Goal: Information Seeking & Learning: Compare options

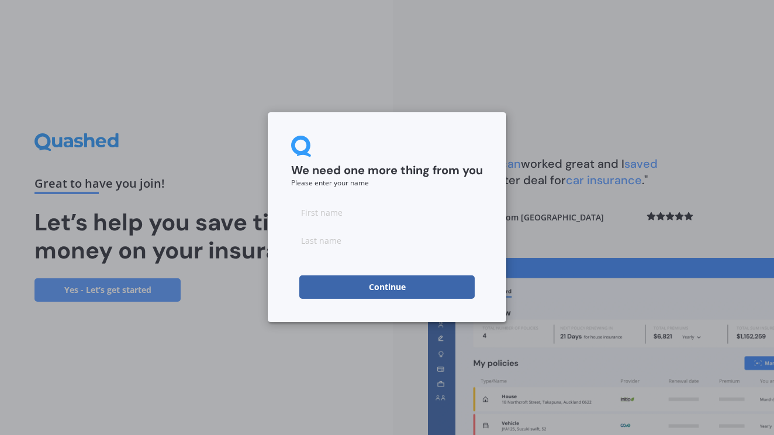
click at [326, 215] on input at bounding box center [387, 211] width 192 height 23
type input "[PERSON_NAME]"
click at [376, 247] on input at bounding box center [387, 239] width 192 height 23
type input "[PERSON_NAME]"
click at [400, 292] on button "Continue" at bounding box center [386, 286] width 175 height 23
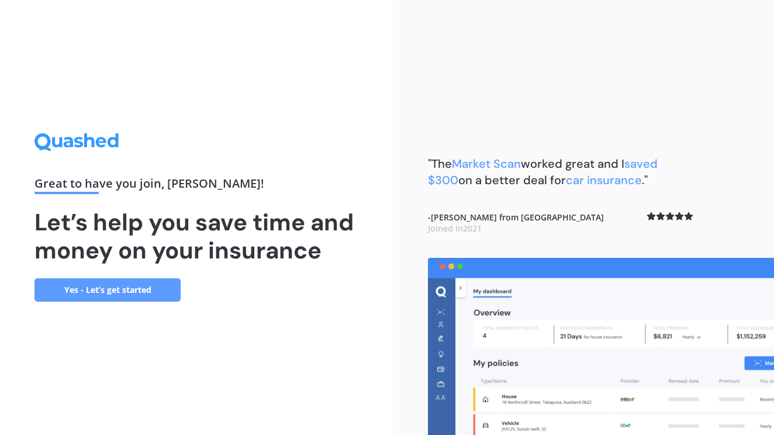
click at [127, 295] on link "Yes - Let’s get started" at bounding box center [107, 289] width 146 height 23
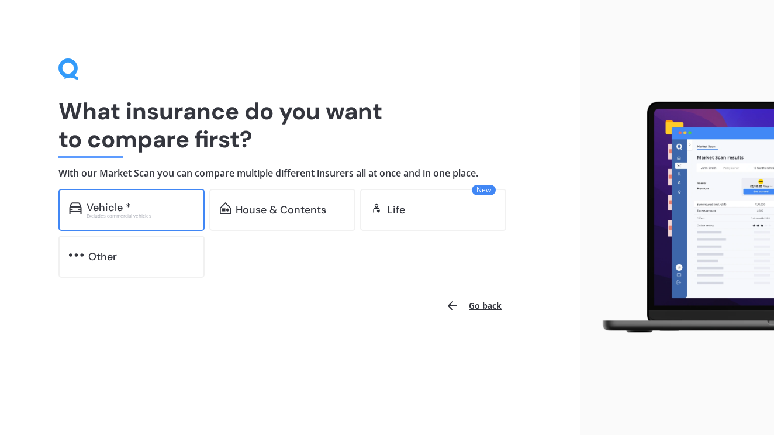
click at [119, 205] on div "Vehicle *" at bounding box center [108, 208] width 44 height 12
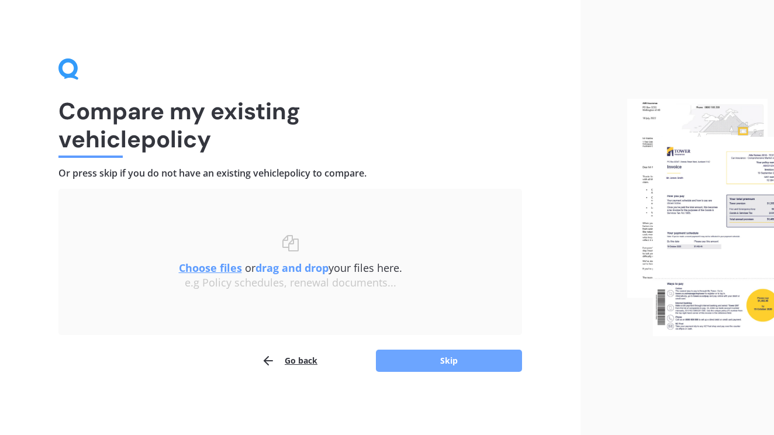
click at [450, 361] on button "Skip" at bounding box center [449, 360] width 146 height 22
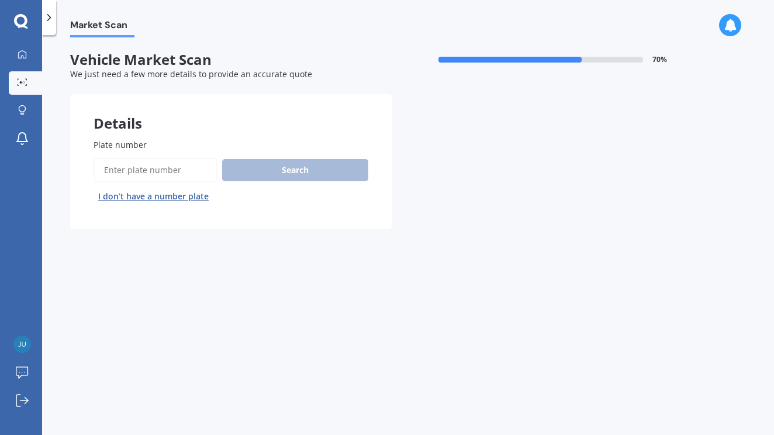
click at [162, 169] on input "Plate number" at bounding box center [156, 170] width 124 height 25
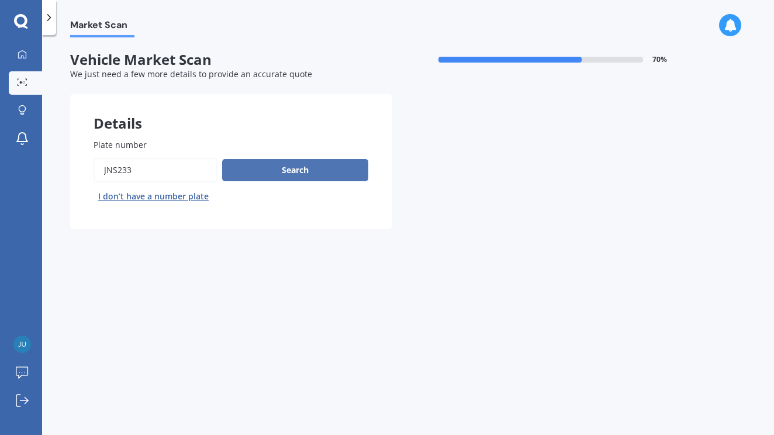
type input "JNS233"
click at [299, 172] on button "Search" at bounding box center [295, 170] width 146 height 22
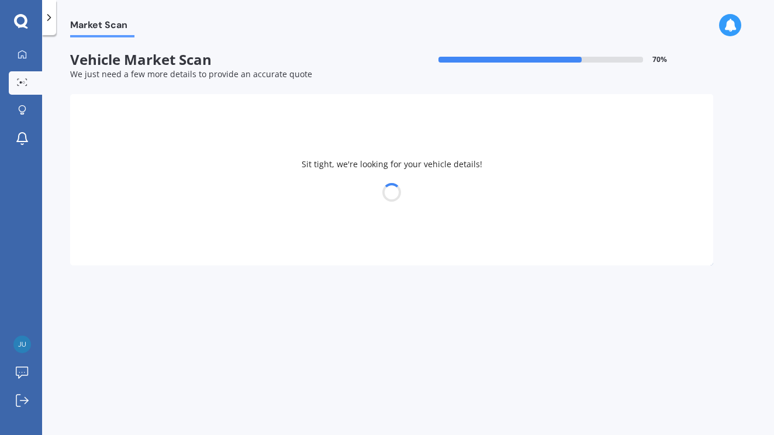
select select "VOLKSWAGEN"
select select "AMAROK"
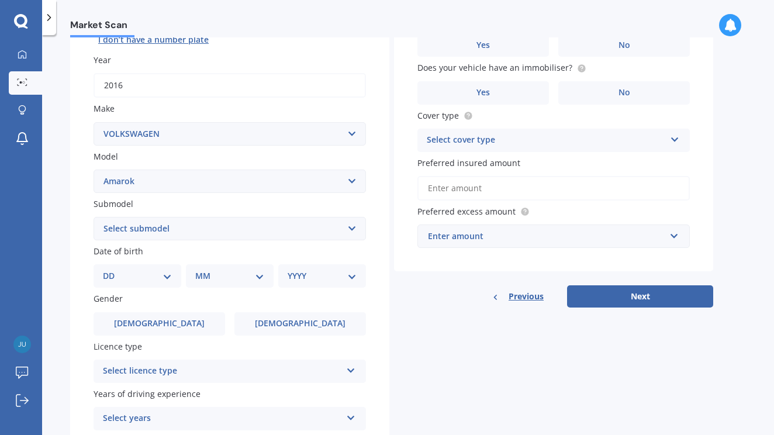
scroll to position [157, 0]
select select "25"
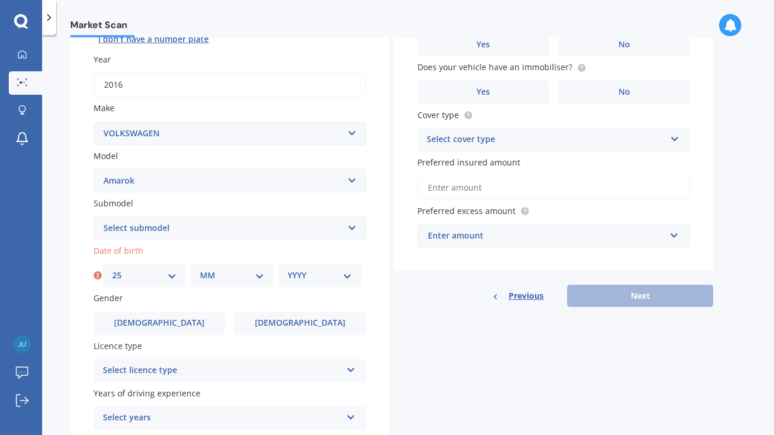
select select "10"
select select "1968"
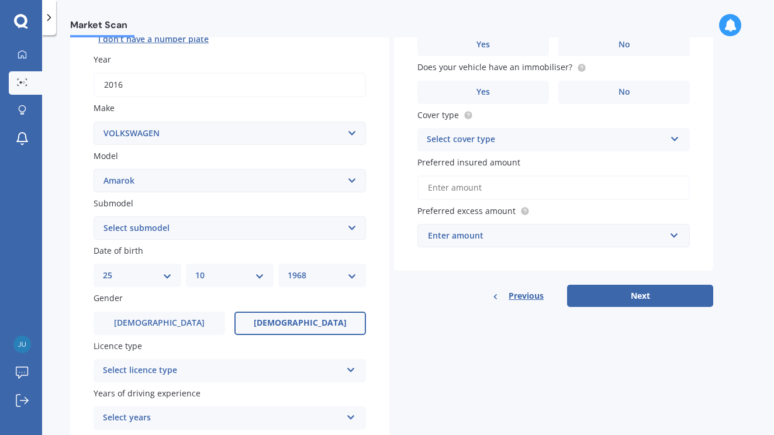
click at [303, 318] on span "[DEMOGRAPHIC_DATA]" at bounding box center [300, 323] width 93 height 10
click at [0, 0] on input "[DEMOGRAPHIC_DATA]" at bounding box center [0, 0] width 0 height 0
click at [355, 368] on div "Select licence type NZ Full NZ Restricted NZ Learners [GEOGRAPHIC_DATA] [GEOGRA…" at bounding box center [230, 370] width 272 height 23
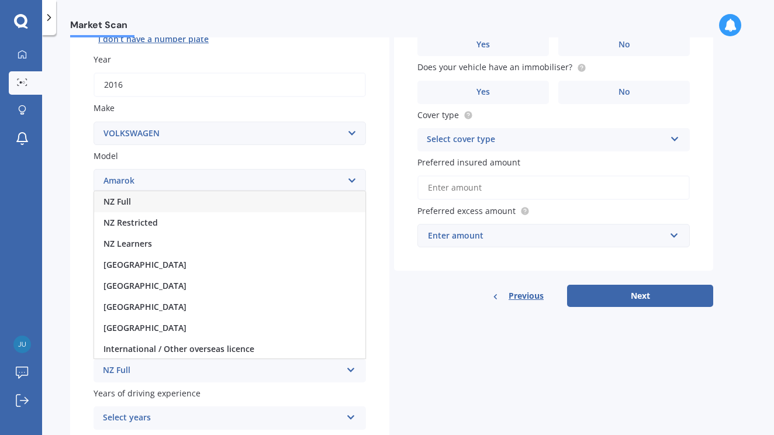
click at [129, 196] on span "NZ Full" at bounding box center [116, 201] width 27 height 11
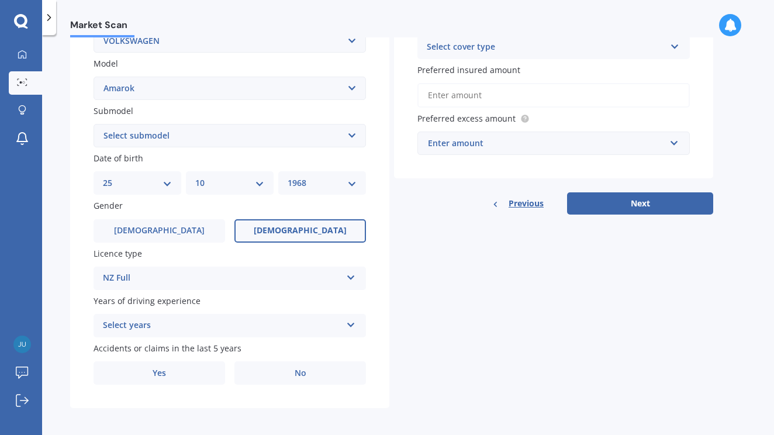
scroll to position [249, 0]
click at [353, 321] on icon at bounding box center [351, 323] width 10 height 8
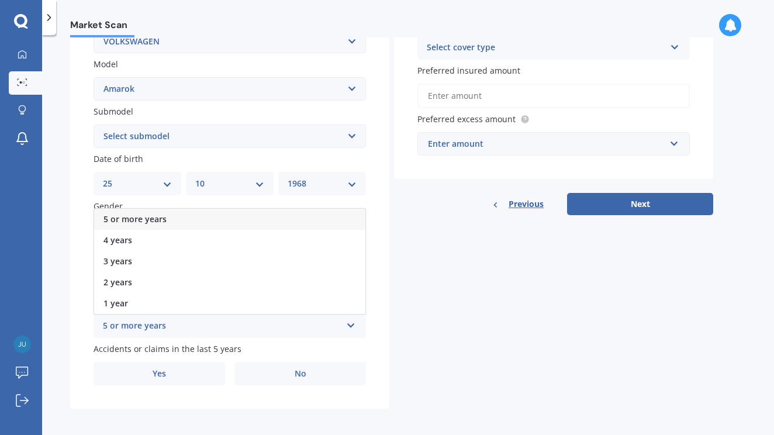
click at [150, 213] on span "5 or more years" at bounding box center [134, 218] width 63 height 11
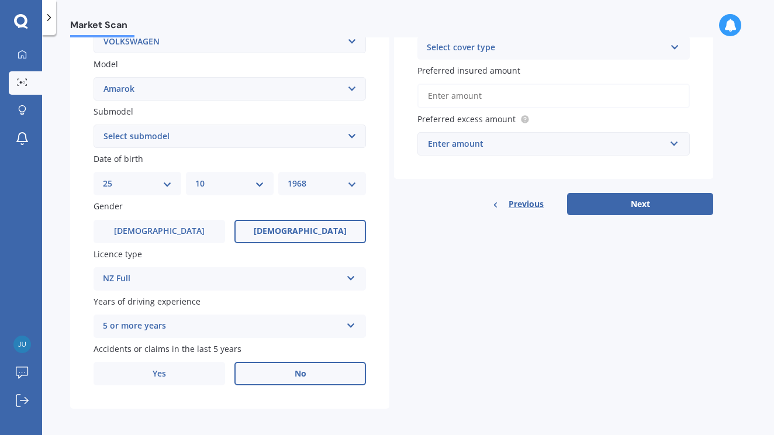
click at [302, 372] on span "No" at bounding box center [301, 374] width 12 height 10
click at [0, 0] on input "No" at bounding box center [0, 0] width 0 height 0
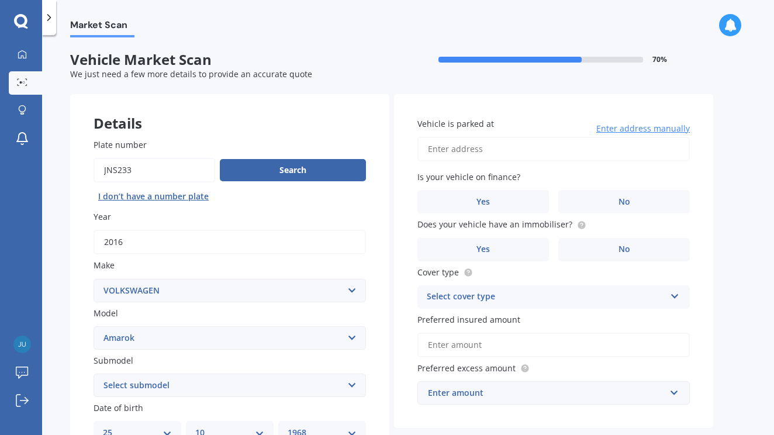
scroll to position [0, 0]
type input "[STREET_ADDRESS]"
click at [622, 197] on span "No" at bounding box center [624, 202] width 12 height 10
click at [0, 0] on input "No" at bounding box center [0, 0] width 0 height 0
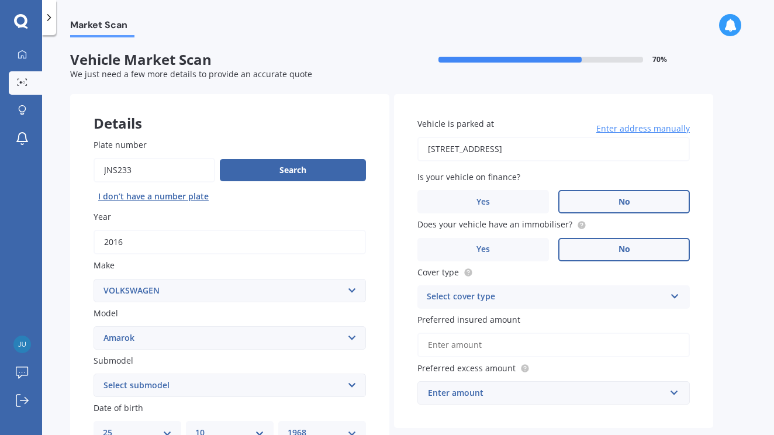
click at [624, 247] on span "No" at bounding box center [624, 249] width 12 height 10
click at [0, 0] on input "No" at bounding box center [0, 0] width 0 height 0
click at [674, 294] on icon at bounding box center [675, 294] width 10 height 8
click at [664, 313] on div "Comprehensive" at bounding box center [553, 319] width 271 height 21
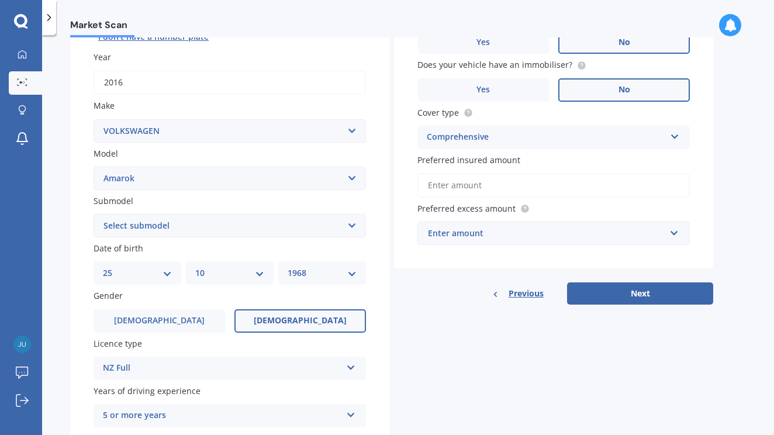
scroll to position [161, 0]
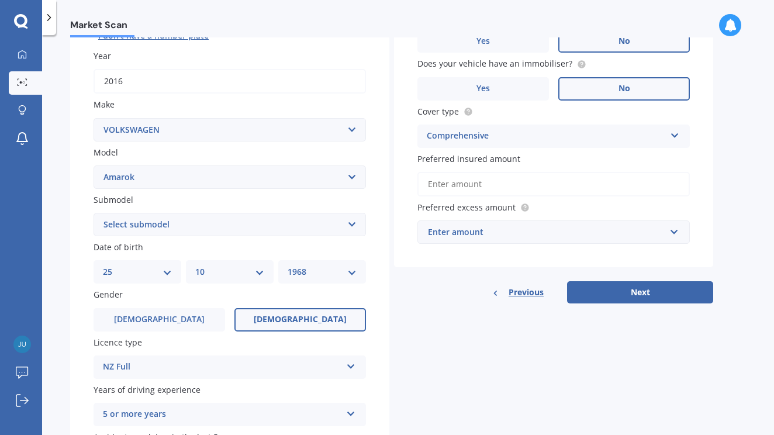
click at [476, 184] on input "Preferred insured amount" at bounding box center [553, 184] width 272 height 25
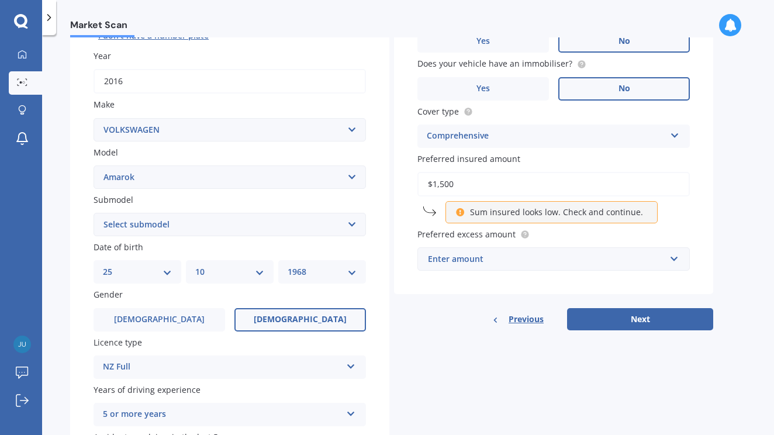
type input "$15,000"
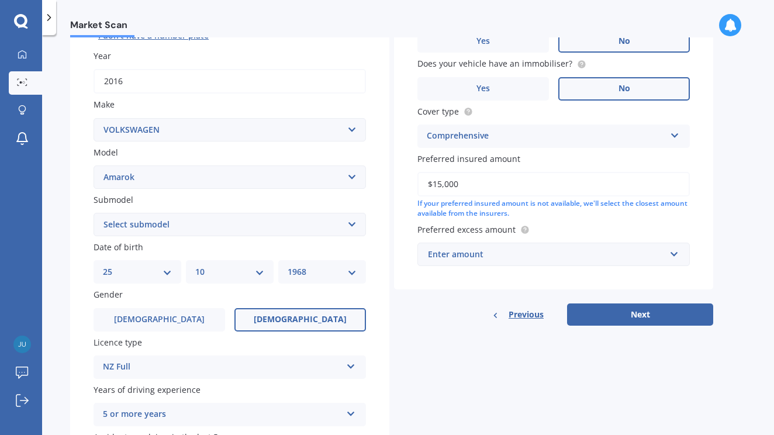
click at [500, 252] on div "Enter amount" at bounding box center [546, 254] width 237 height 13
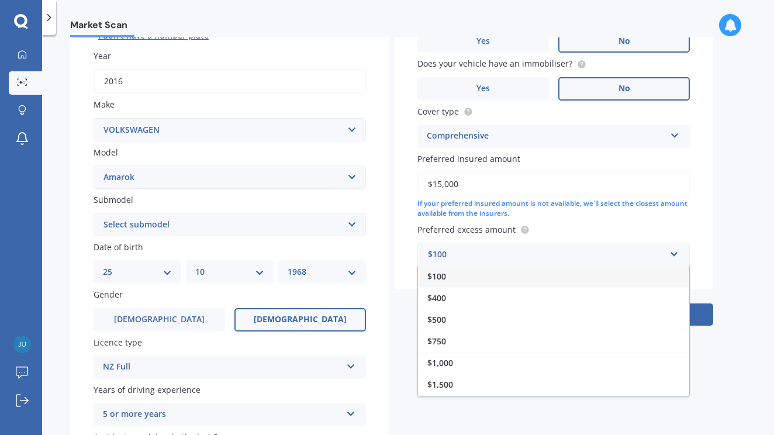
click at [459, 319] on div "$500" at bounding box center [553, 320] width 271 height 22
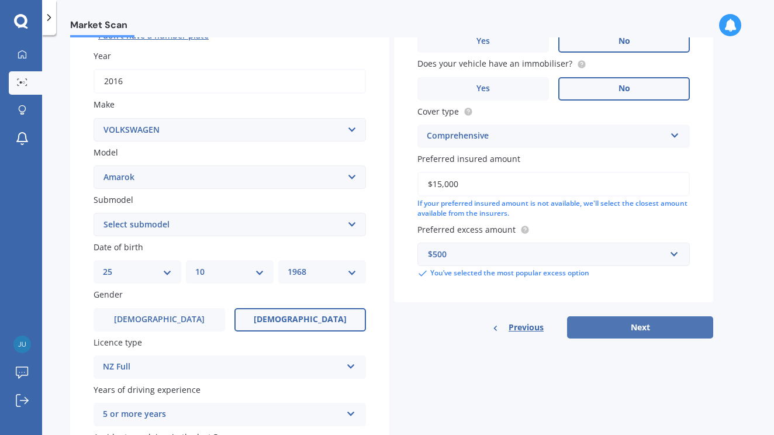
click at [637, 320] on button "Next" at bounding box center [640, 327] width 146 height 22
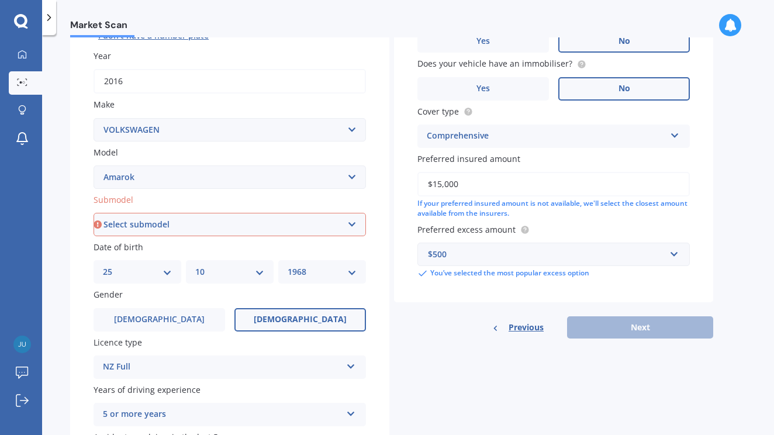
select select "4 MOTION TWIN TURBO TDI HIGHLINE"
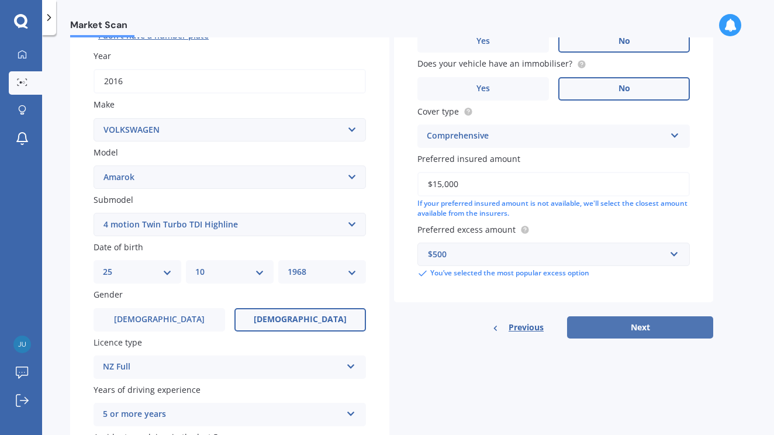
click at [633, 325] on button "Next" at bounding box center [640, 327] width 146 height 22
select select "25"
select select "10"
select select "1968"
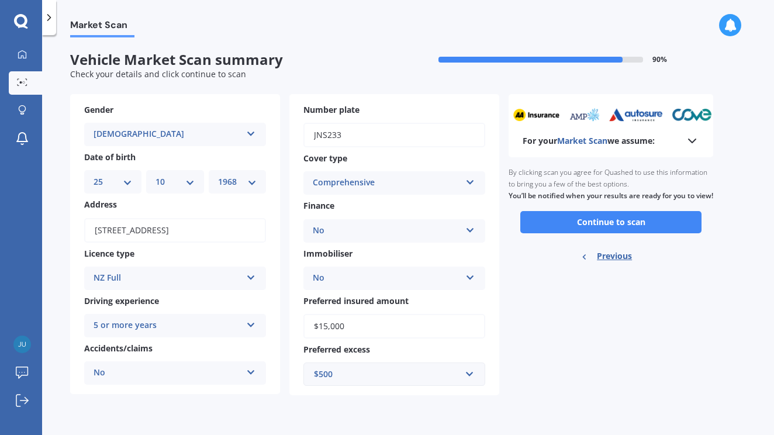
scroll to position [0, 0]
click at [609, 233] on button "Continue to scan" at bounding box center [610, 222] width 181 height 22
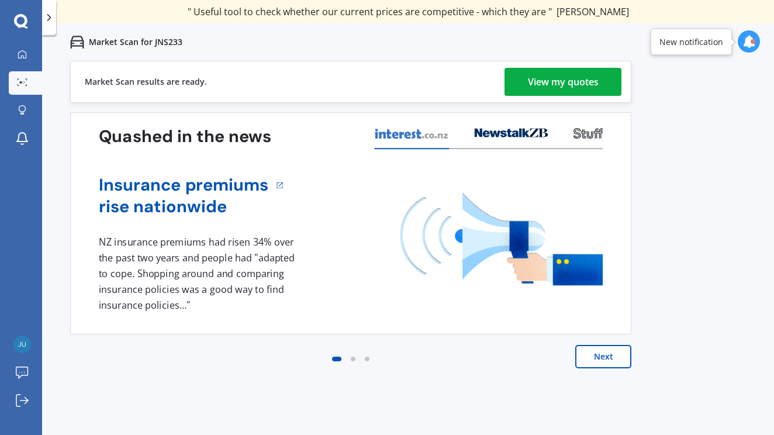
click at [578, 81] on div "View my quotes" at bounding box center [563, 82] width 71 height 28
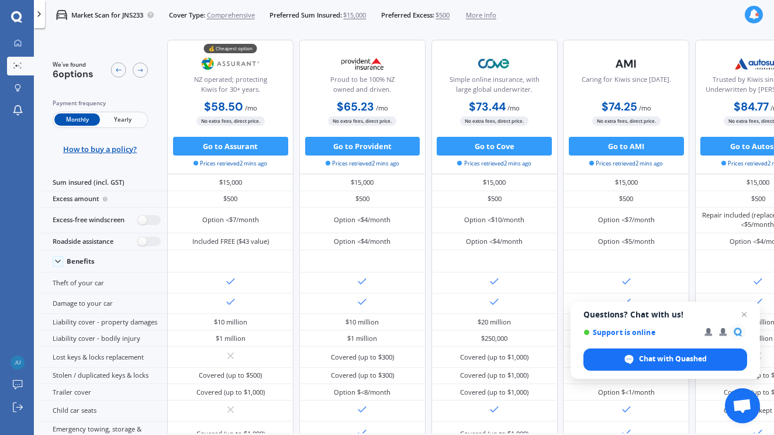
click at [134, 118] on span "Yearly" at bounding box center [123, 119] width 46 height 12
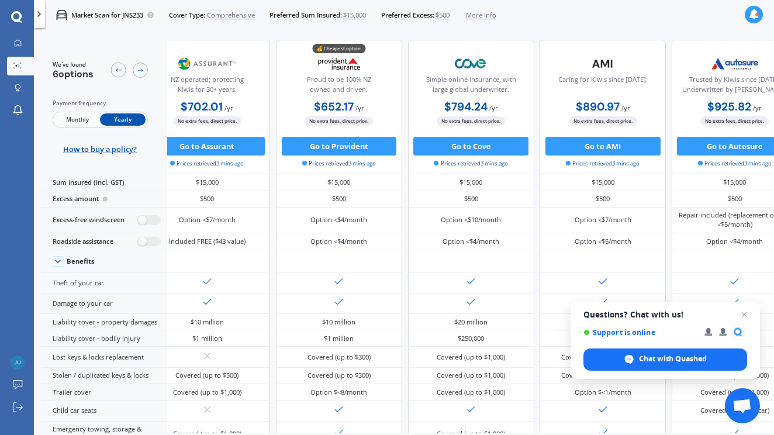
scroll to position [0, 29]
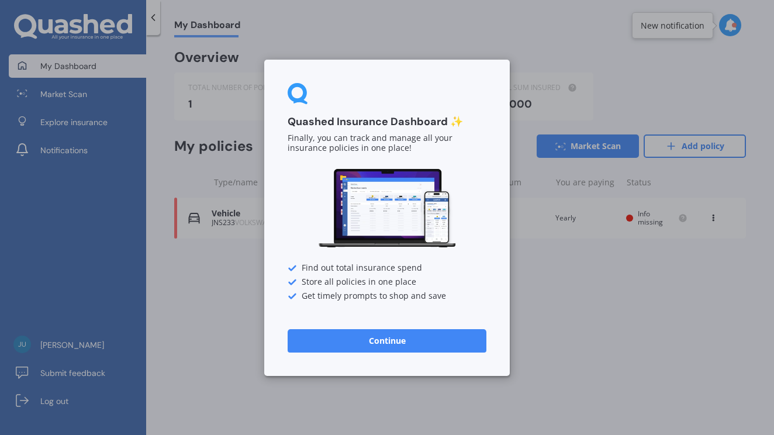
click at [393, 341] on button "Continue" at bounding box center [387, 339] width 199 height 23
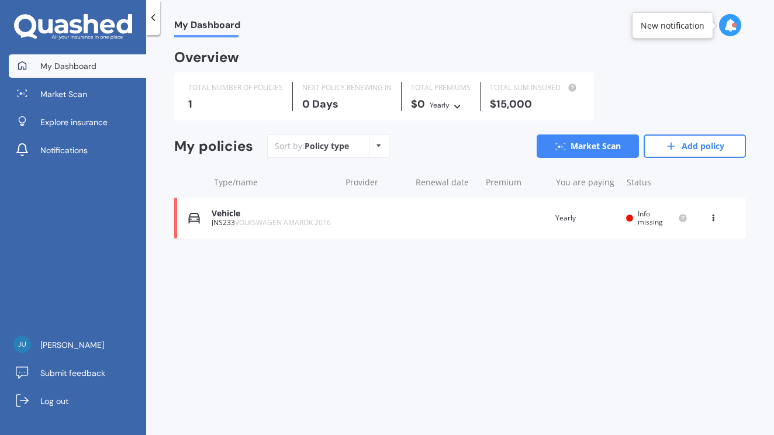
click at [642, 212] on span "Info missing" at bounding box center [650, 218] width 25 height 18
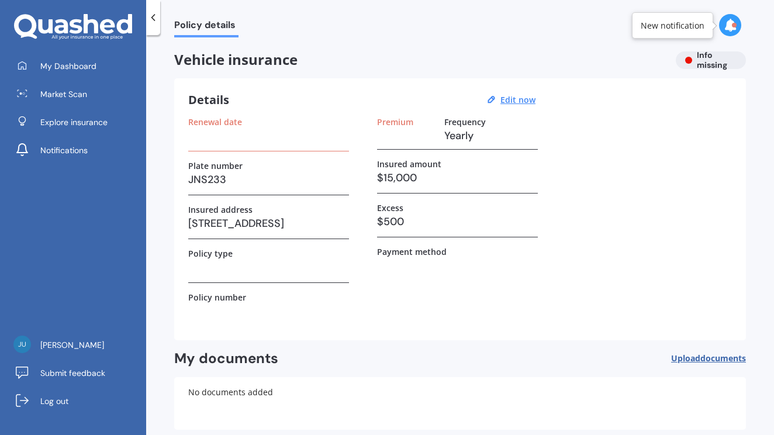
click at [150, 16] on icon at bounding box center [153, 18] width 12 height 12
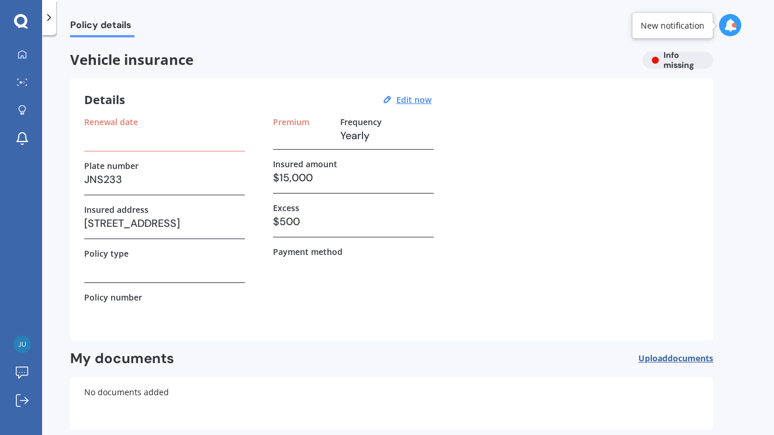
click at [50, 16] on polyline at bounding box center [49, 18] width 3 height 6
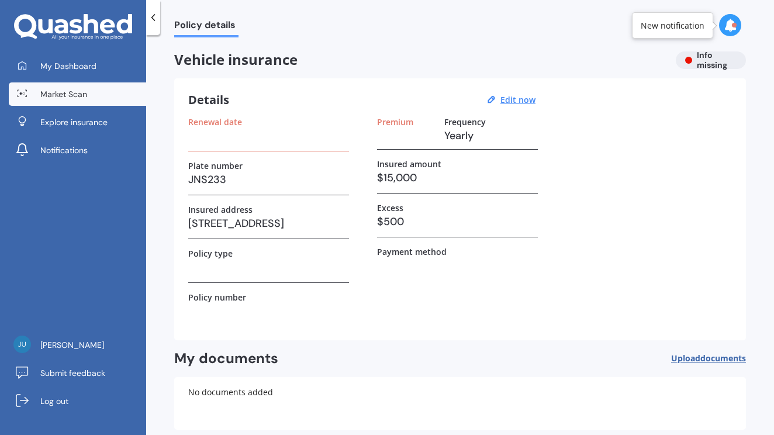
click at [57, 90] on span "Market Scan" at bounding box center [63, 94] width 47 height 12
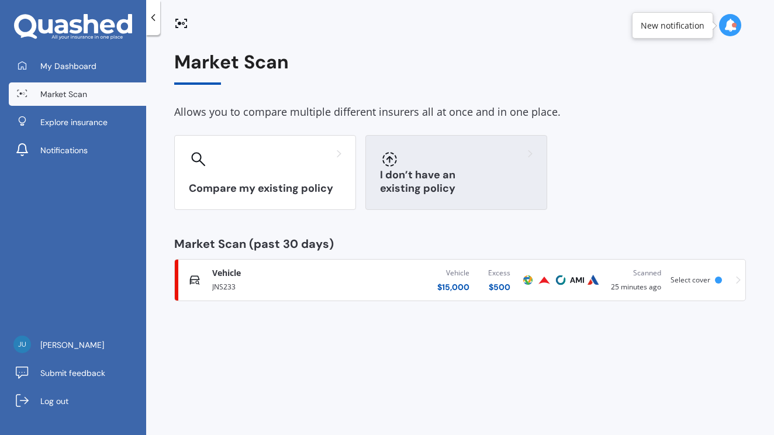
click at [421, 172] on div "I don’t have an existing policy" at bounding box center [456, 172] width 182 height 75
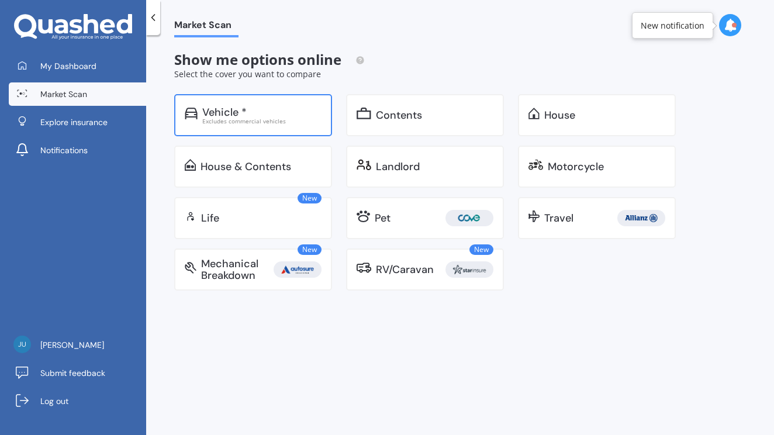
click at [239, 113] on div "Vehicle *" at bounding box center [224, 112] width 44 height 12
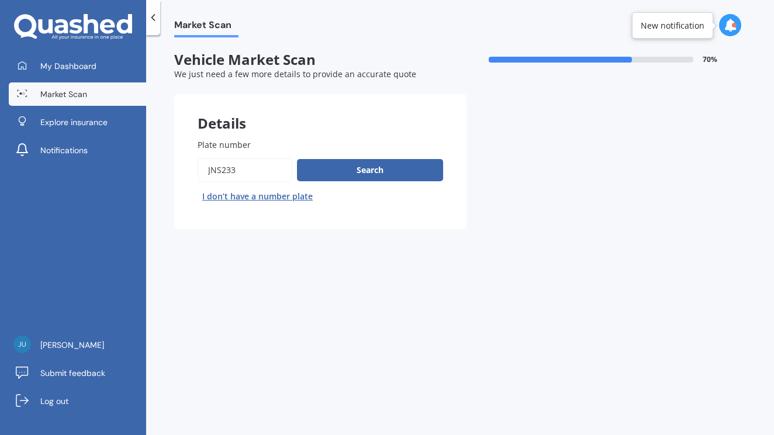
drag, startPoint x: 240, startPoint y: 169, endPoint x: 201, endPoint y: 171, distance: 38.6
click at [201, 171] on input "Plate number" at bounding box center [245, 170] width 95 height 25
type input "KQZ386"
click at [348, 171] on button "Search" at bounding box center [370, 170] width 146 height 22
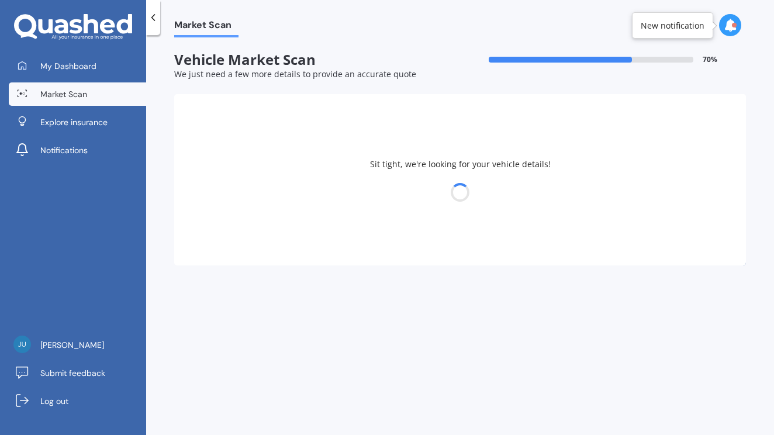
select select "AUDI"
select select "Q7"
select select "25"
select select "10"
select select "1968"
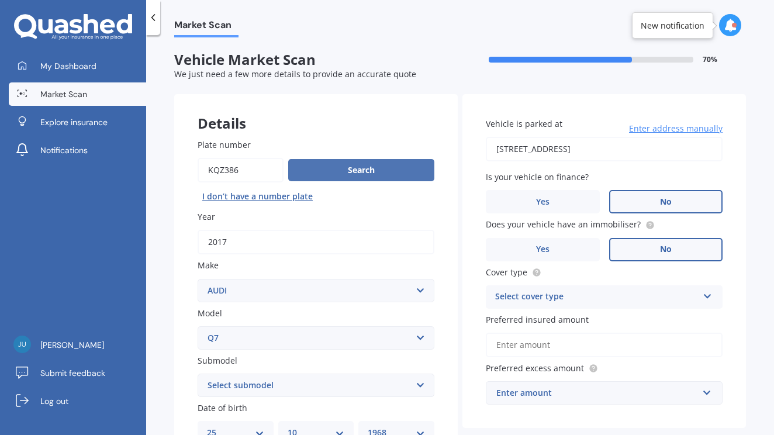
scroll to position [59, 0]
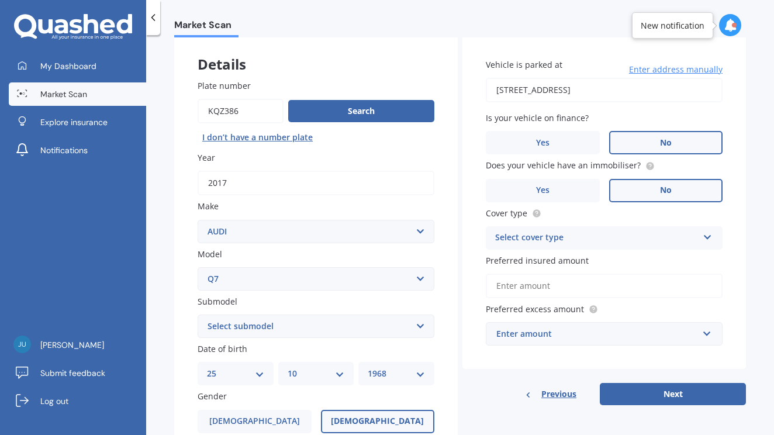
select select "4.2 V8"
select select "31"
select select "08"
click at [279, 414] on label "[DEMOGRAPHIC_DATA]" at bounding box center [255, 421] width 114 height 23
click at [0, 0] on input "[DEMOGRAPHIC_DATA]" at bounding box center [0, 0] width 0 height 0
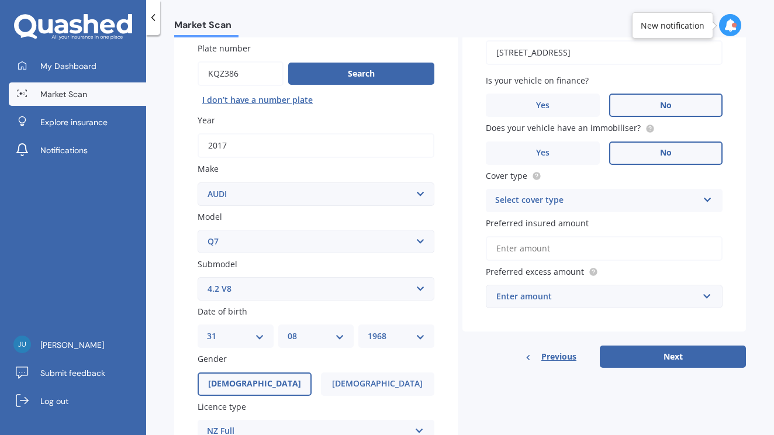
scroll to position [98, 0]
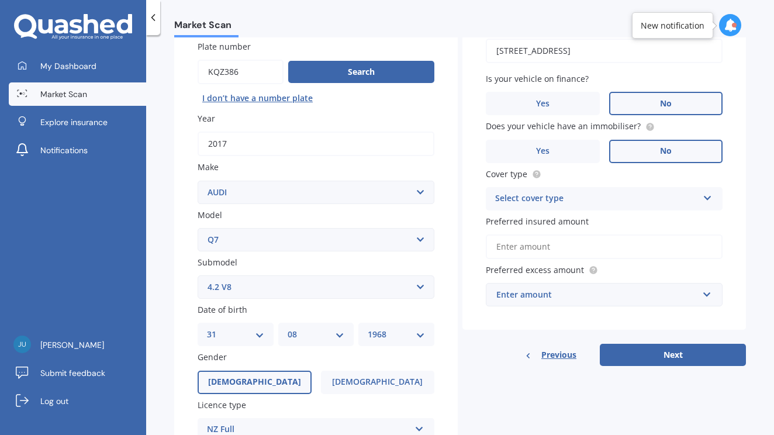
click at [703, 196] on icon at bounding box center [707, 196] width 10 height 8
click at [661, 214] on div "Comprehensive" at bounding box center [604, 221] width 236 height 21
click at [554, 247] on input "Preferred insured amount" at bounding box center [604, 246] width 237 height 25
click at [703, 291] on input "text" at bounding box center [600, 294] width 226 height 22
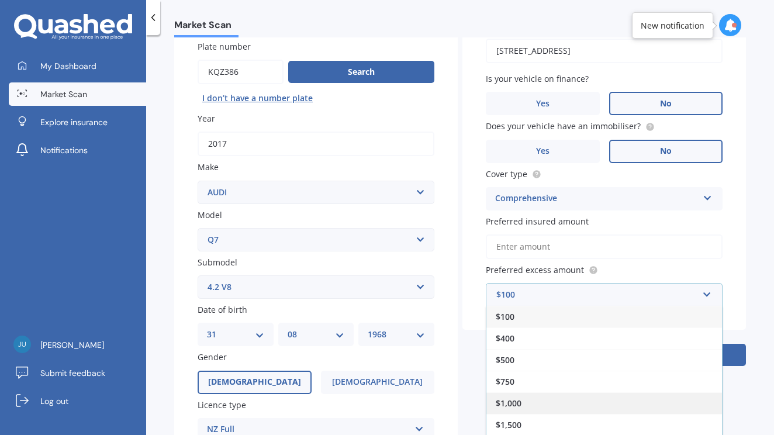
click at [517, 400] on span "$1,000" at bounding box center [509, 402] width 26 height 11
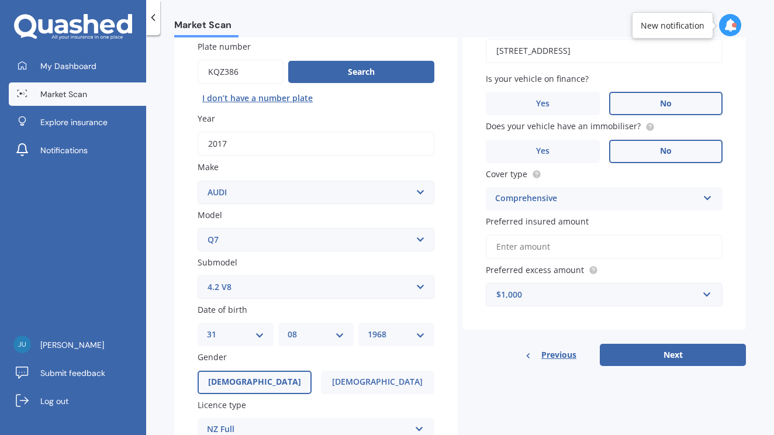
click at [547, 245] on input "Preferred insured amount" at bounding box center [604, 246] width 237 height 25
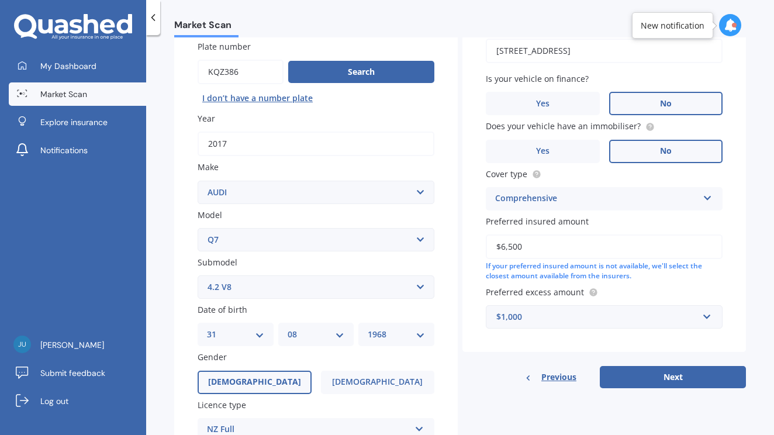
type input "$65,000"
click at [646, 372] on button "Next" at bounding box center [673, 377] width 146 height 22
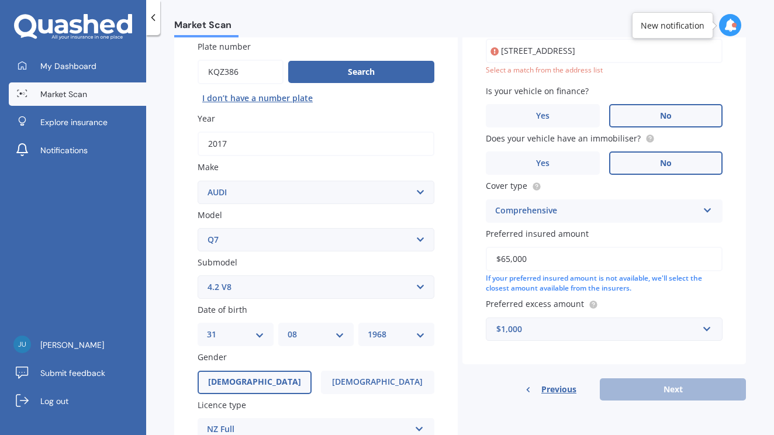
scroll to position [79, 0]
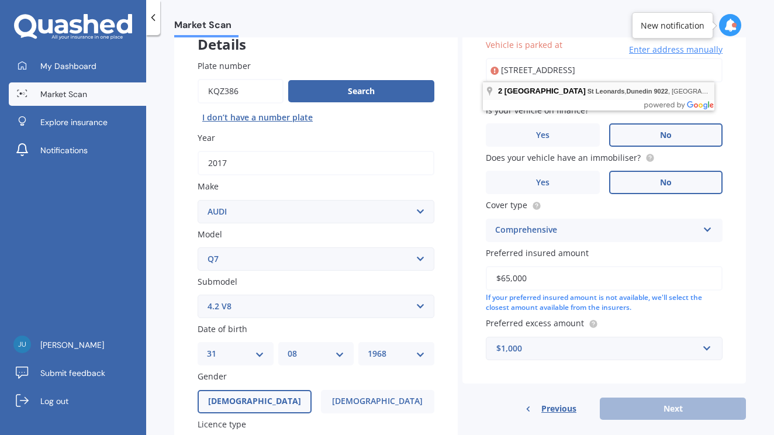
type input "[STREET_ADDRESS]"
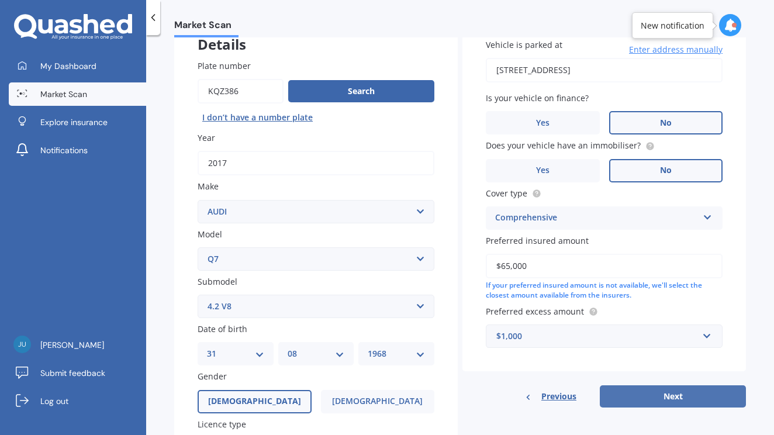
click at [650, 396] on button "Next" at bounding box center [673, 396] width 146 height 22
select select "31"
select select "08"
select select "1968"
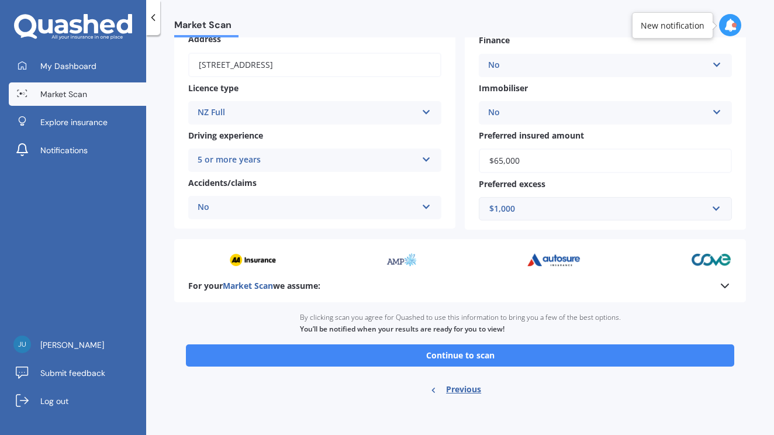
scroll to position [164, 0]
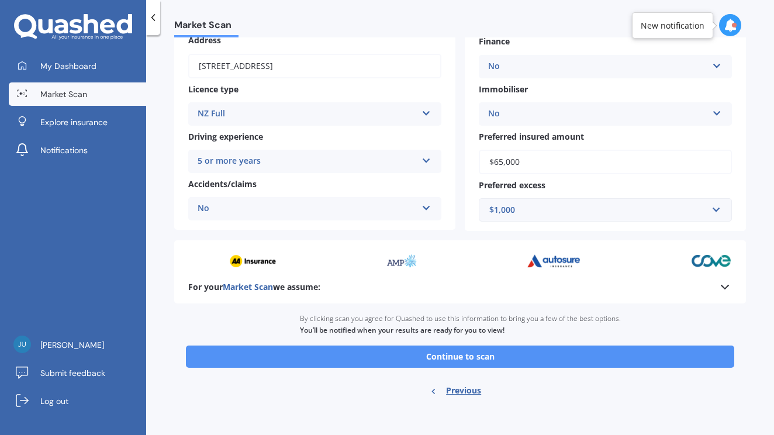
click at [491, 354] on button "Continue to scan" at bounding box center [460, 356] width 548 height 22
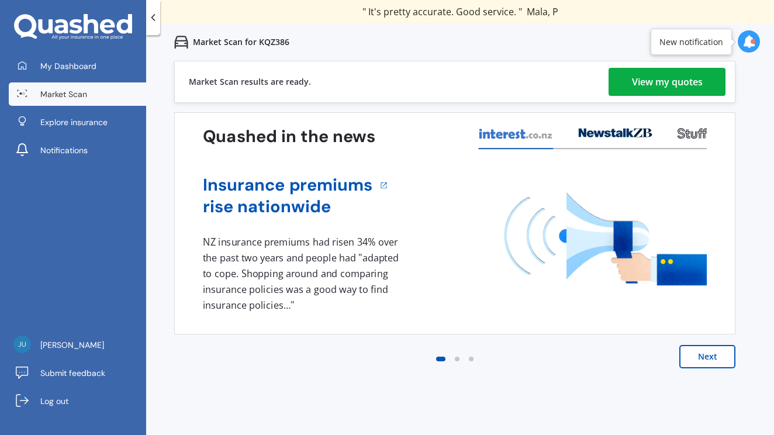
click at [668, 80] on div "View my quotes" at bounding box center [667, 82] width 71 height 28
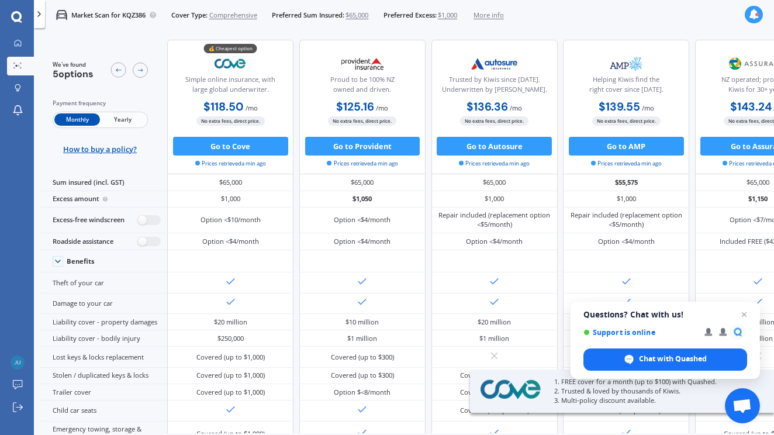
click at [124, 120] on span "Yearly" at bounding box center [123, 119] width 46 height 12
